Goal: Information Seeking & Learning: Stay updated

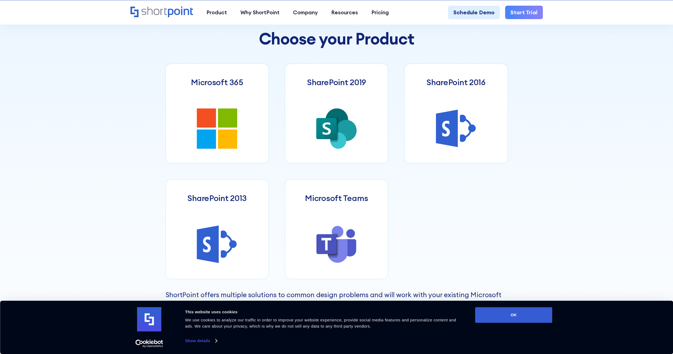
scroll to position [323, 0]
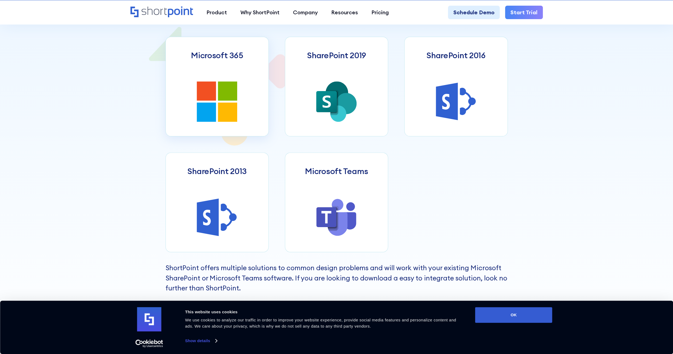
click at [245, 92] on link "Microsoft 365" at bounding box center [217, 87] width 103 height 100
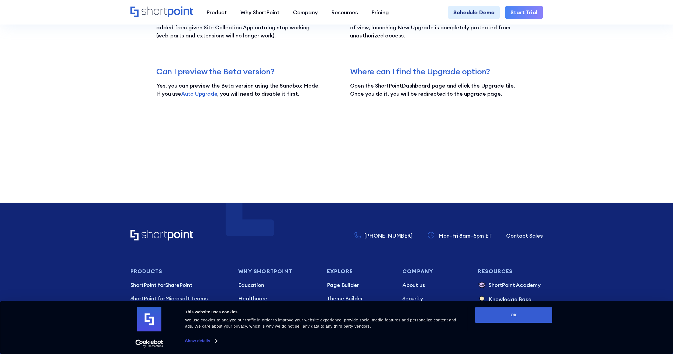
scroll to position [1569, 0]
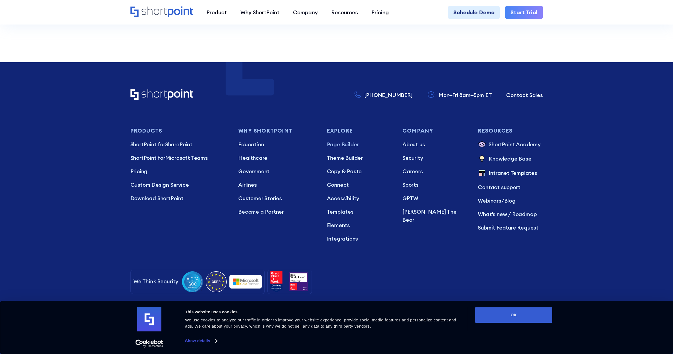
click at [346, 142] on p "Page Builder" at bounding box center [359, 144] width 65 height 8
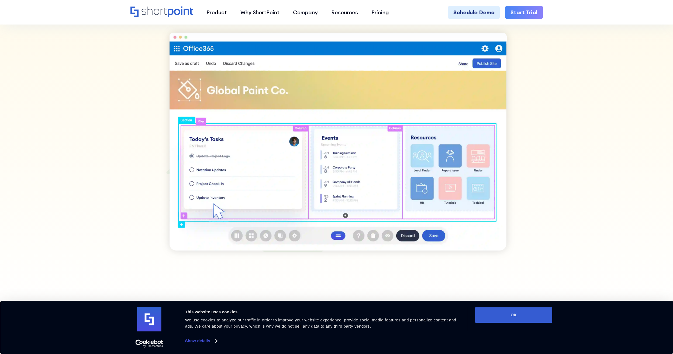
scroll to position [647, 0]
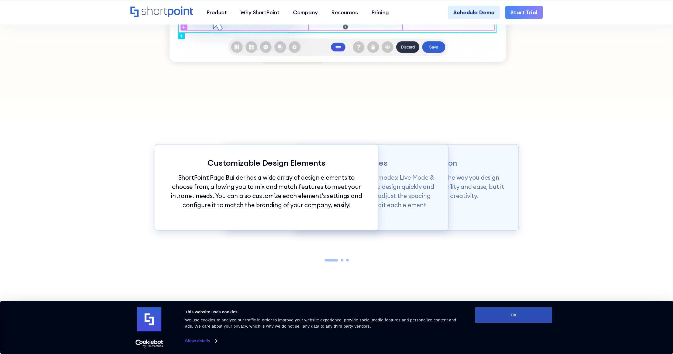
click at [527, 318] on button "OK" at bounding box center [513, 315] width 77 height 16
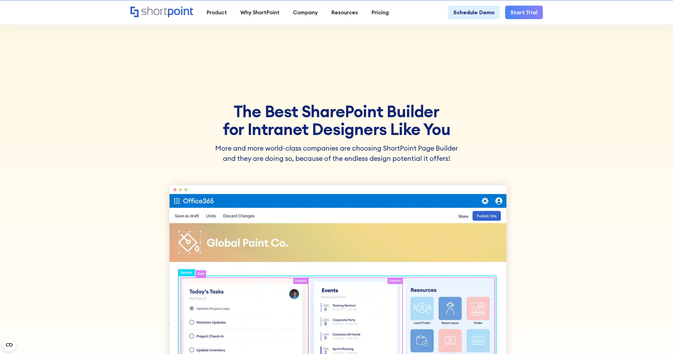
scroll to position [0, 0]
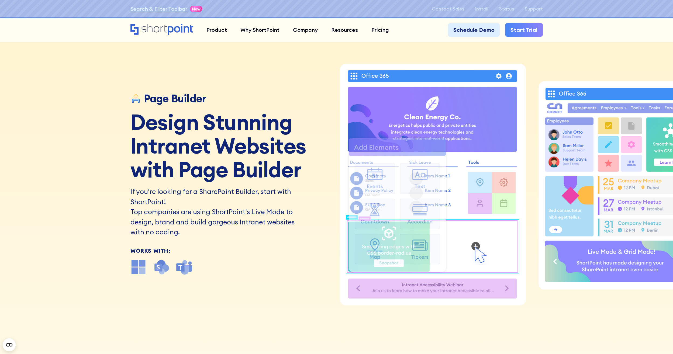
click at [381, 229] on g "ShortPoint Live Mode Animation" at bounding box center [397, 206] width 97 height 134
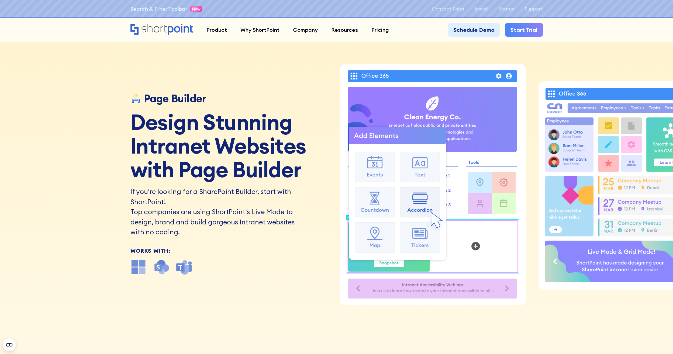
click at [216, 190] on h2 "If you're looking for a SharePoint Builder, start with ShortPoint!" at bounding box center [213, 197] width 167 height 20
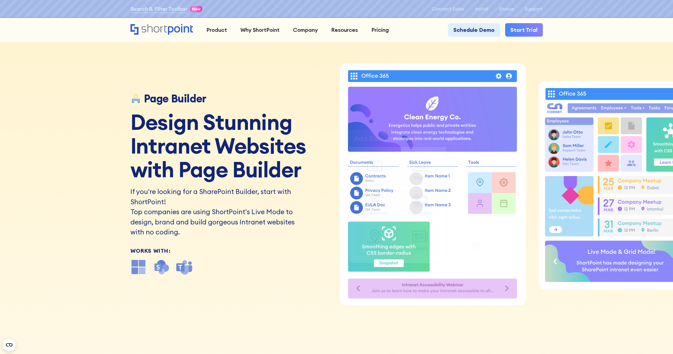
click at [396, 142] on g "ShortPoint Live Mode Animation" at bounding box center [397, 197] width 97 height 134
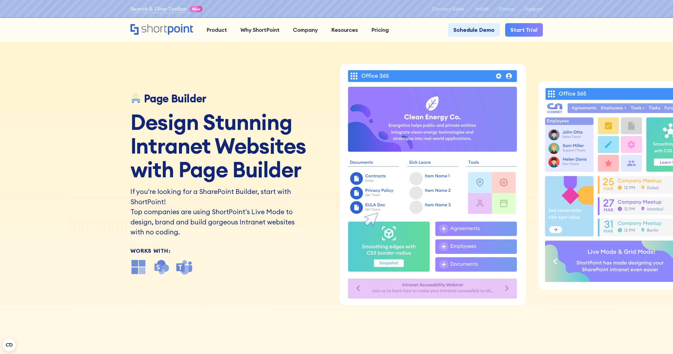
click at [399, 123] on icon "ShortPoint Live Mode Animation" at bounding box center [432, 119] width 169 height 65
click at [365, 75] on icon "Office 365" at bounding box center [374, 76] width 27 height 4
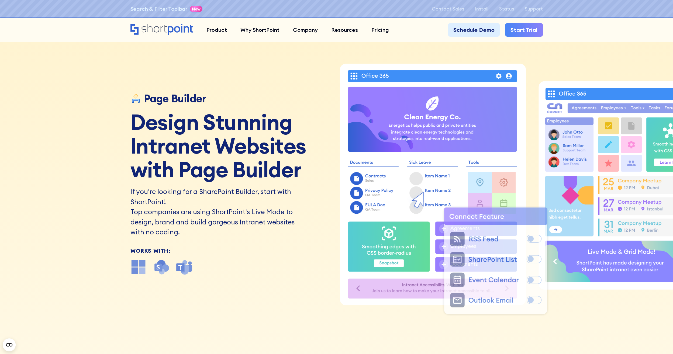
click at [356, 75] on icon "ShortPoint Live Mode Animation" at bounding box center [432, 76] width 169 height 12
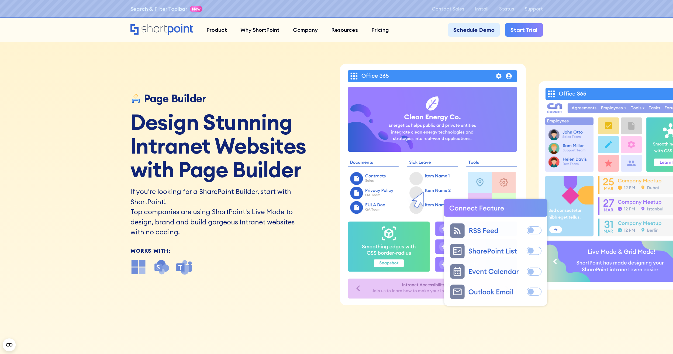
click at [356, 75] on icon "ShortPoint Live Mode Animation" at bounding box center [432, 76] width 169 height 12
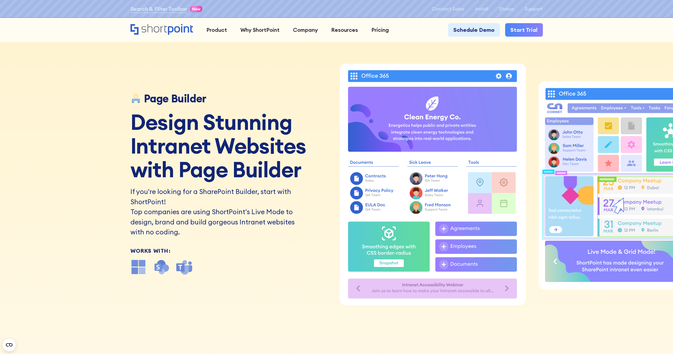
click at [204, 142] on h1 "Design Stunning Intranet Websites with Page Builder" at bounding box center [231, 145] width 202 height 71
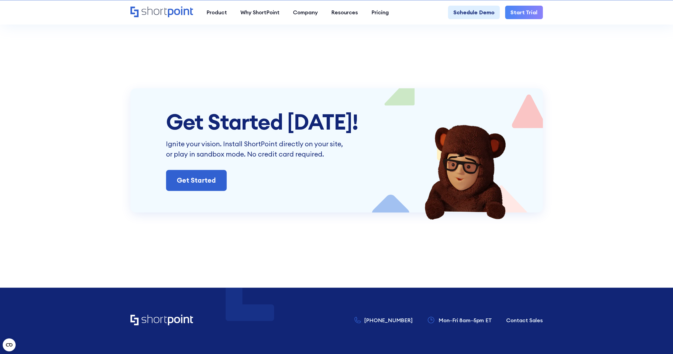
scroll to position [3641, 0]
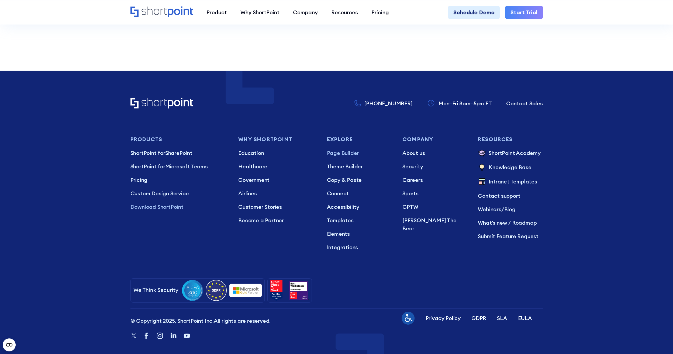
click at [153, 203] on p "Download ShortPoint" at bounding box center [178, 207] width 97 height 8
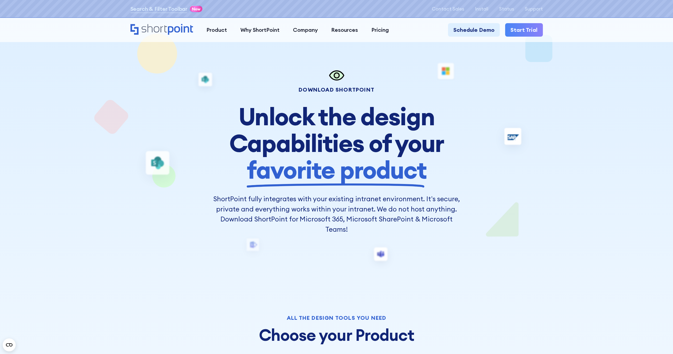
click at [580, 100] on div at bounding box center [336, 355] width 673 height 684
click at [488, 9] on p "Install" at bounding box center [481, 8] width 13 height 5
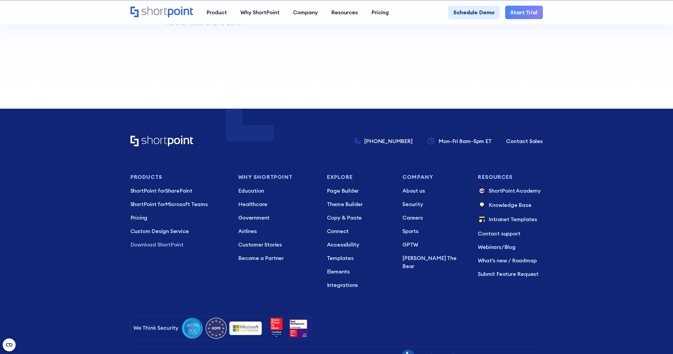
scroll to position [637, 0]
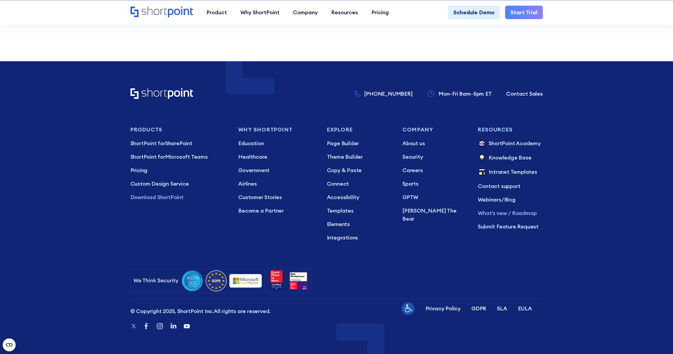
click at [513, 213] on p "What's new / Roadmap" at bounding box center [510, 213] width 65 height 8
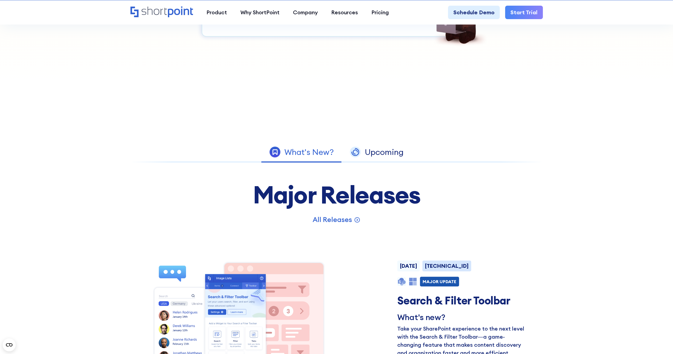
scroll to position [297, 0]
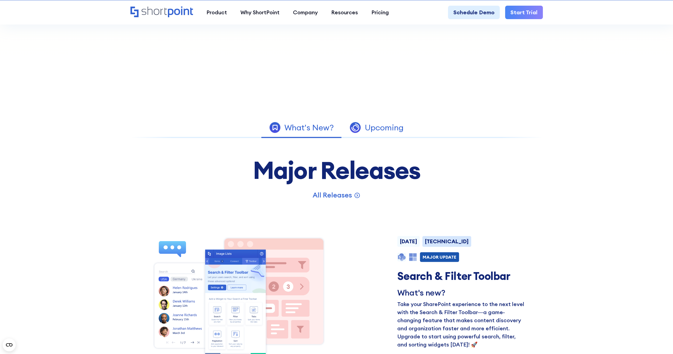
click at [374, 130] on div "Upcoming" at bounding box center [384, 127] width 39 height 8
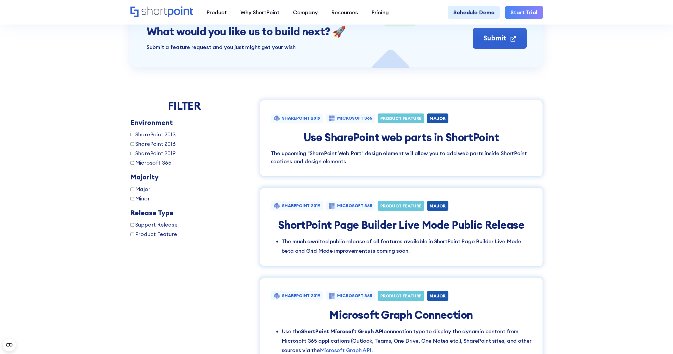
scroll to position [458, 0]
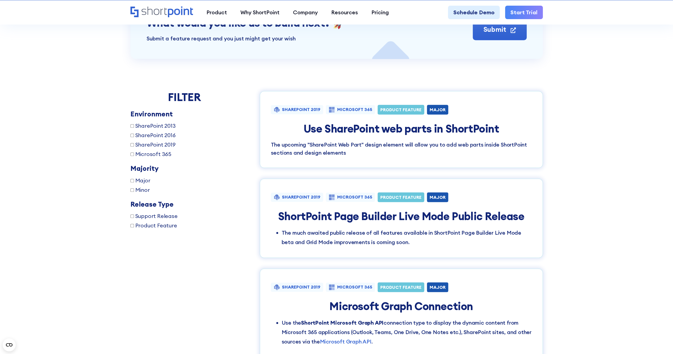
click at [373, 155] on p "The upcoming "SharePoint Web Part" design element will allow you to add web par…" at bounding box center [401, 149] width 261 height 16
click at [385, 120] on div "SHAREPOINT 2019 MICROSOFT 365 PRODUCT FEATURE MAJOR Use SharePoint web parts in…" at bounding box center [401, 129] width 283 height 77
click at [396, 106] on div "PRODUCT FEATURE" at bounding box center [401, 110] width 47 height 10
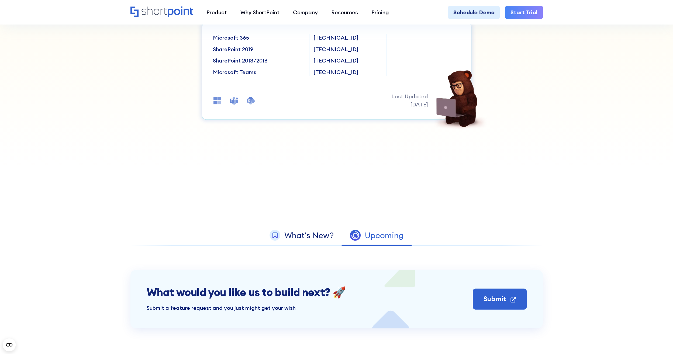
scroll to position [323, 0]
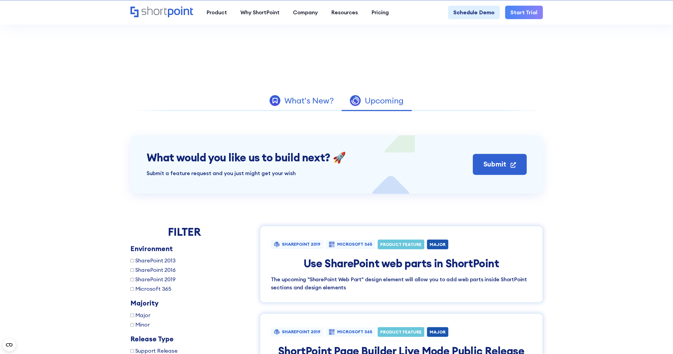
click at [310, 97] on div "What's New?" at bounding box center [308, 101] width 49 height 8
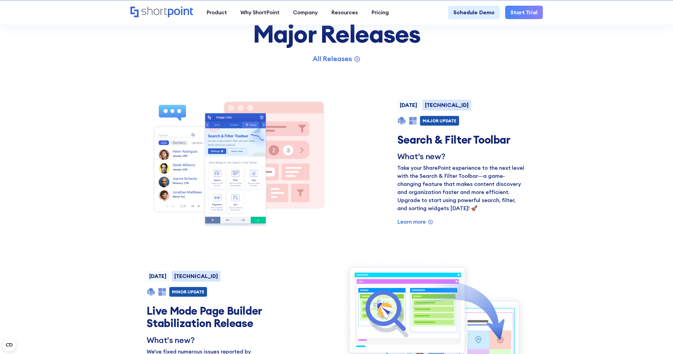
scroll to position [350, 0]
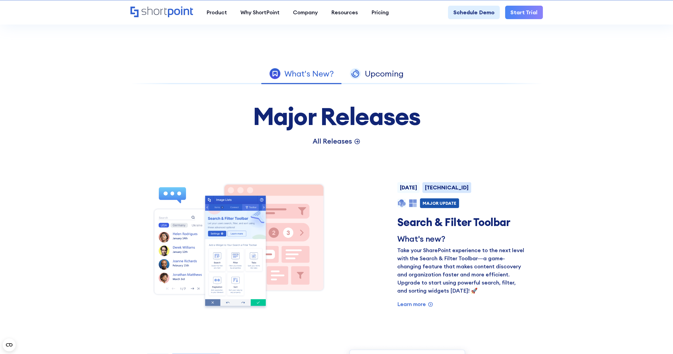
click at [337, 137] on p "All Releases" at bounding box center [332, 141] width 39 height 10
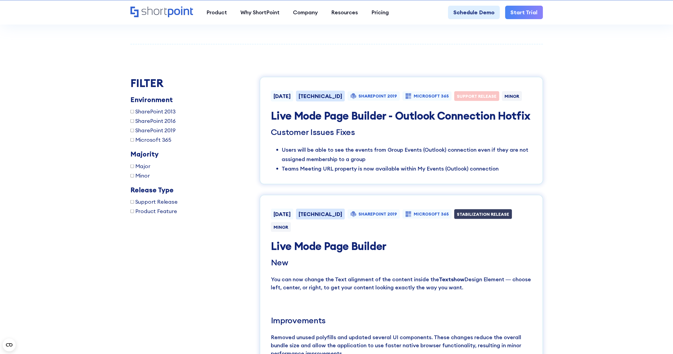
scroll to position [1014, 0]
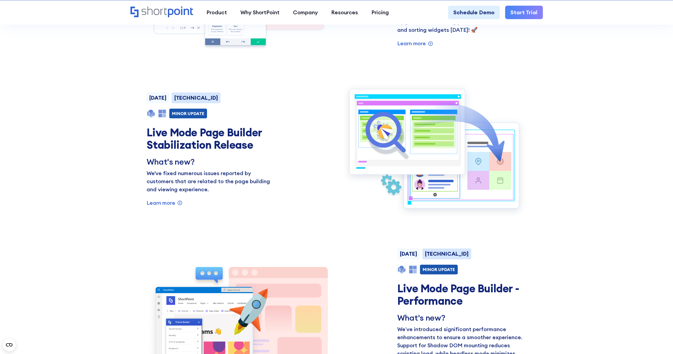
scroll to position [0, 0]
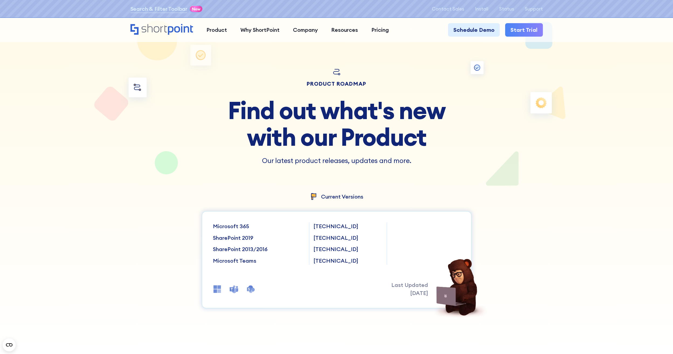
click at [340, 156] on p "Our latest product releases, updates and more." at bounding box center [337, 161] width 270 height 10
click at [369, 133] on h1 "Find out what's new with our Product" at bounding box center [337, 123] width 270 height 53
click at [476, 68] on div at bounding box center [336, 177] width 485 height 354
click at [461, 47] on div at bounding box center [336, 177] width 485 height 354
